Goal: Navigation & Orientation: Find specific page/section

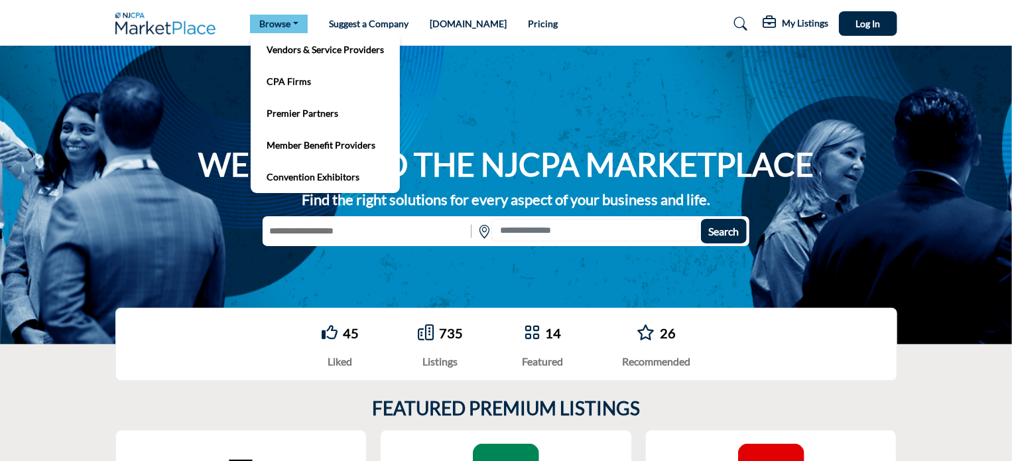
click at [272, 16] on link "Browse" at bounding box center [279, 24] width 58 height 19
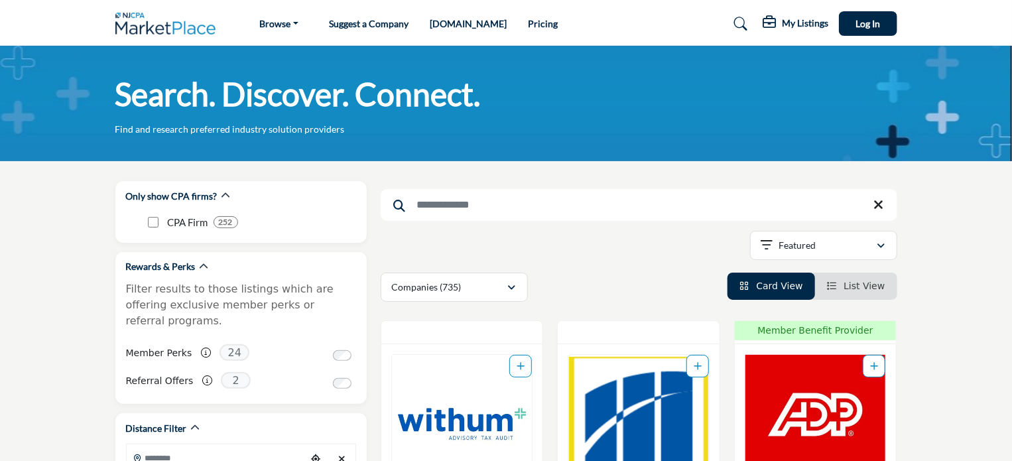
click at [528, 25] on link "Pricing" at bounding box center [543, 23] width 30 height 11
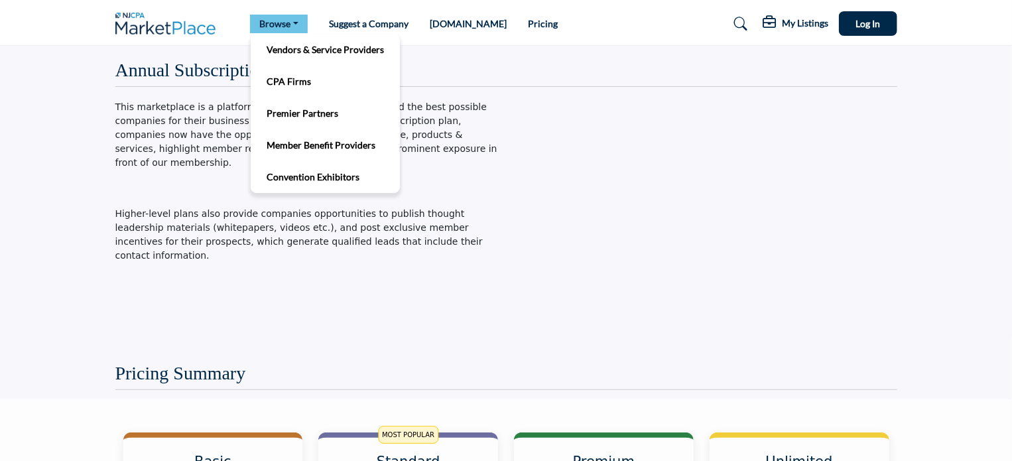
click at [277, 23] on link "Browse" at bounding box center [279, 24] width 58 height 19
